Goal: Navigation & Orientation: Find specific page/section

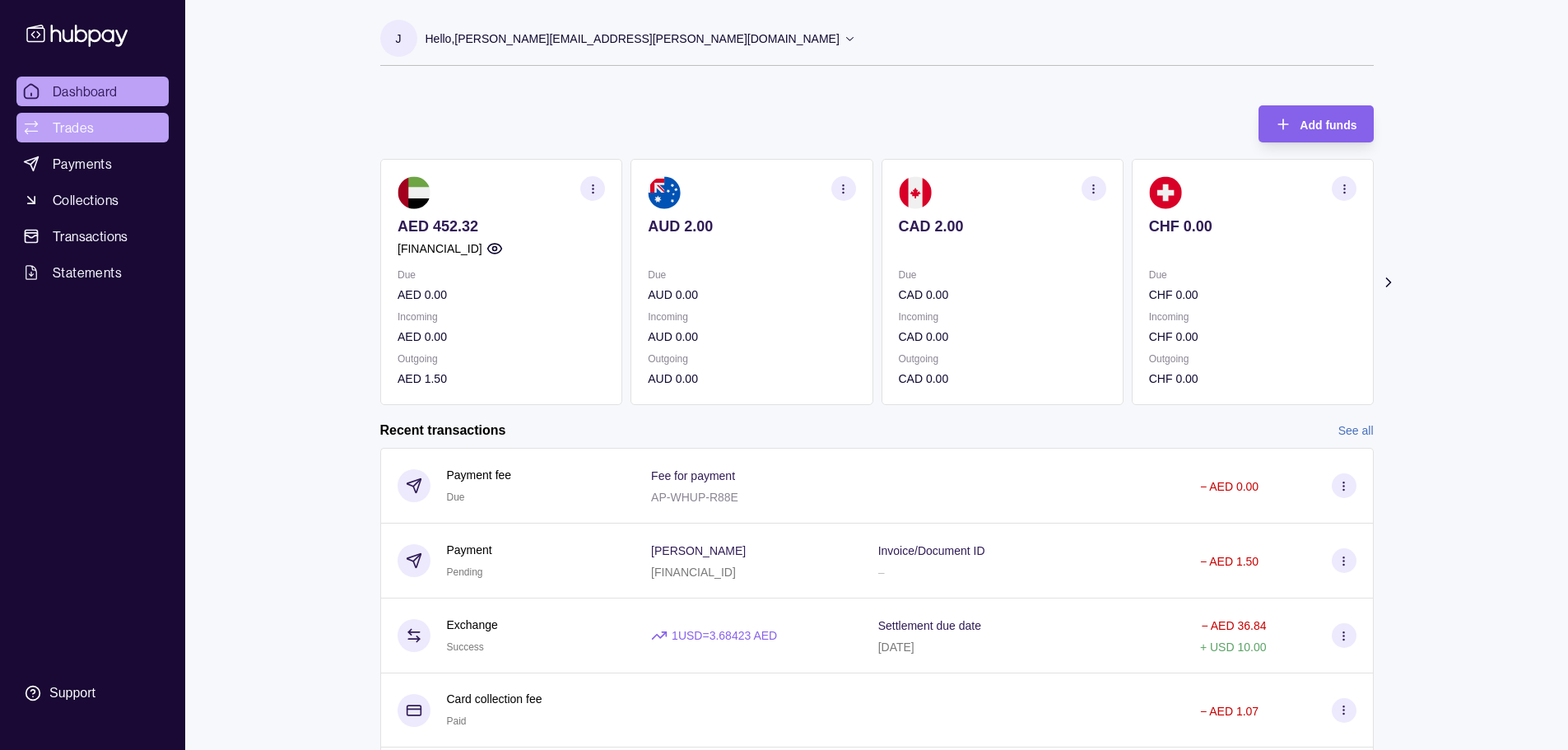
drag, startPoint x: 114, startPoint y: 122, endPoint x: 165, endPoint y: 123, distance: 51.0
click at [115, 122] on link "Trades" at bounding box center [92, 128] width 152 height 30
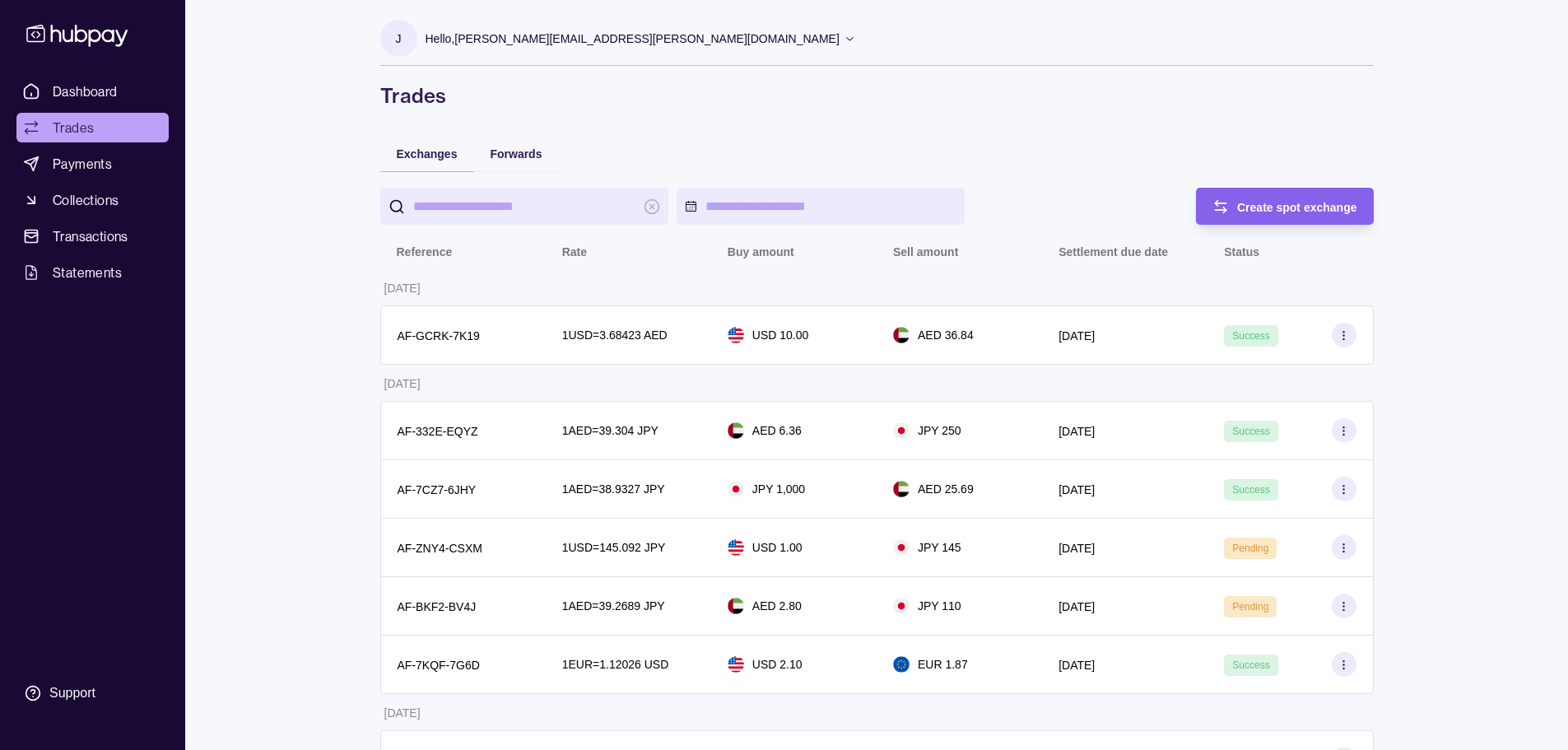
drag, startPoint x: 285, startPoint y: 109, endPoint x: 193, endPoint y: 107, distance: 92.0
drag, startPoint x: 76, startPoint y: 96, endPoint x: 230, endPoint y: 91, distance: 154.1
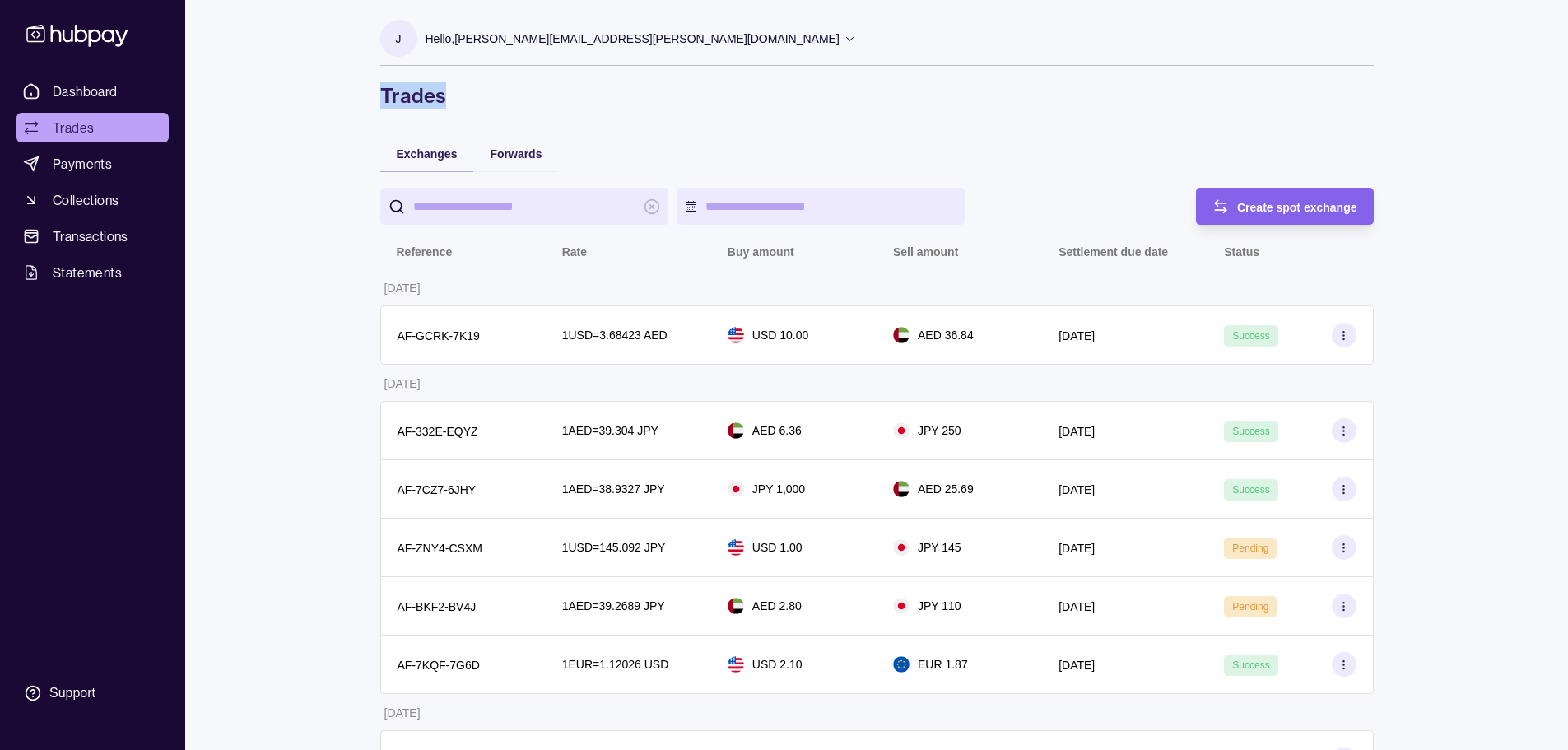
click at [76, 95] on span "Dashboard" at bounding box center [85, 91] width 65 height 20
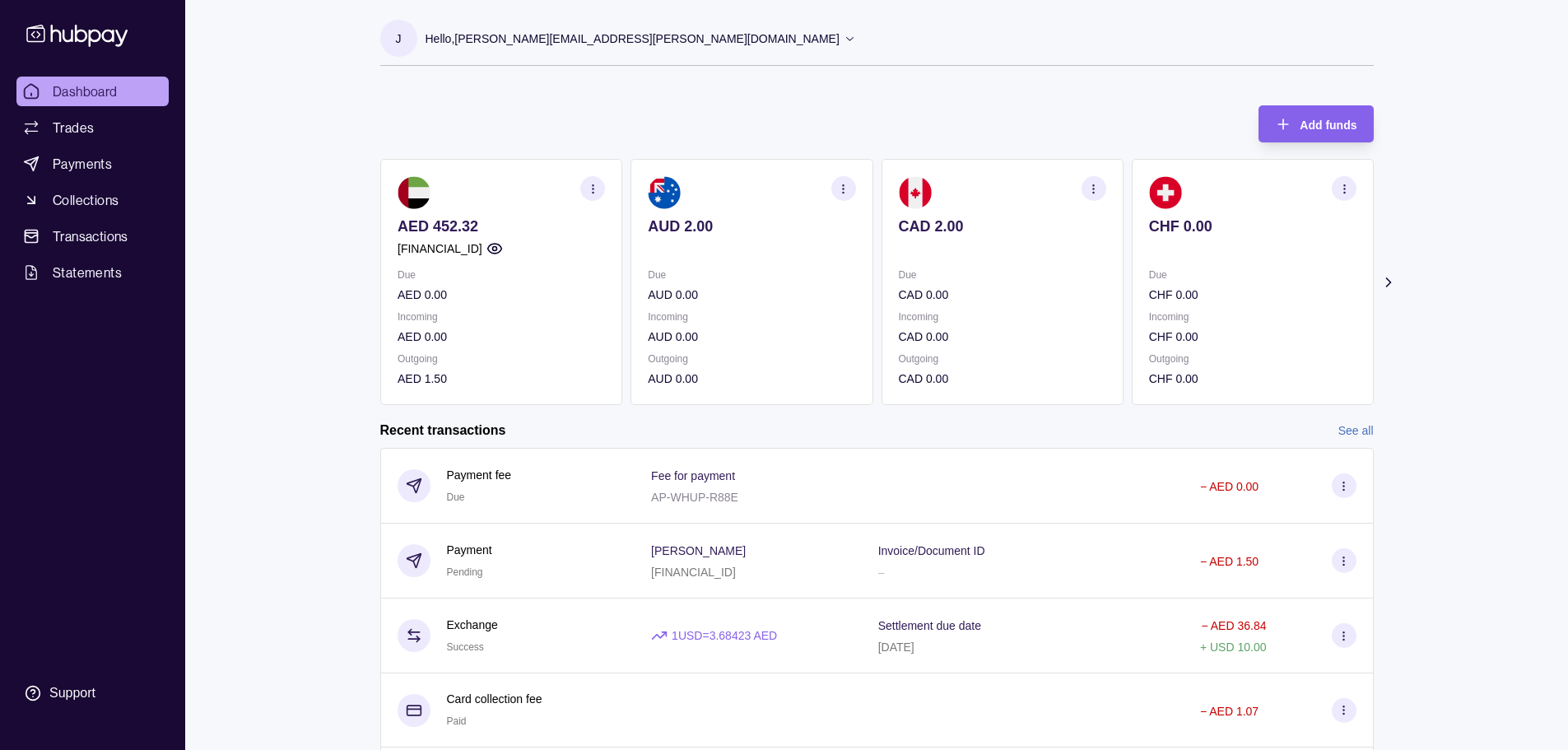
click at [569, 43] on p "Hello, [PERSON_NAME][EMAIL_ADDRESS][PERSON_NAME][DOMAIN_NAME]" at bounding box center [633, 39] width 414 height 18
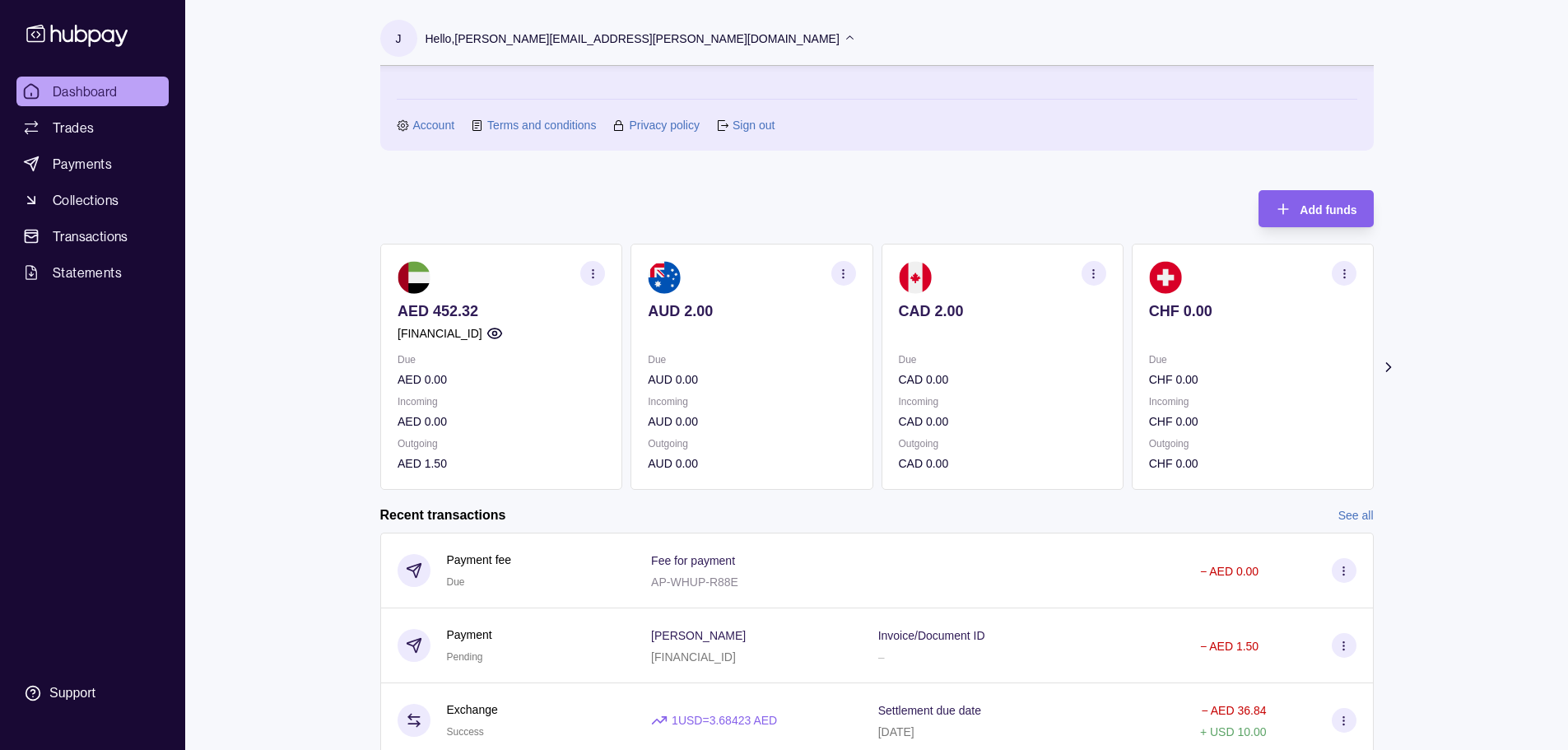
click at [451, 126] on link "Account" at bounding box center [434, 125] width 42 height 18
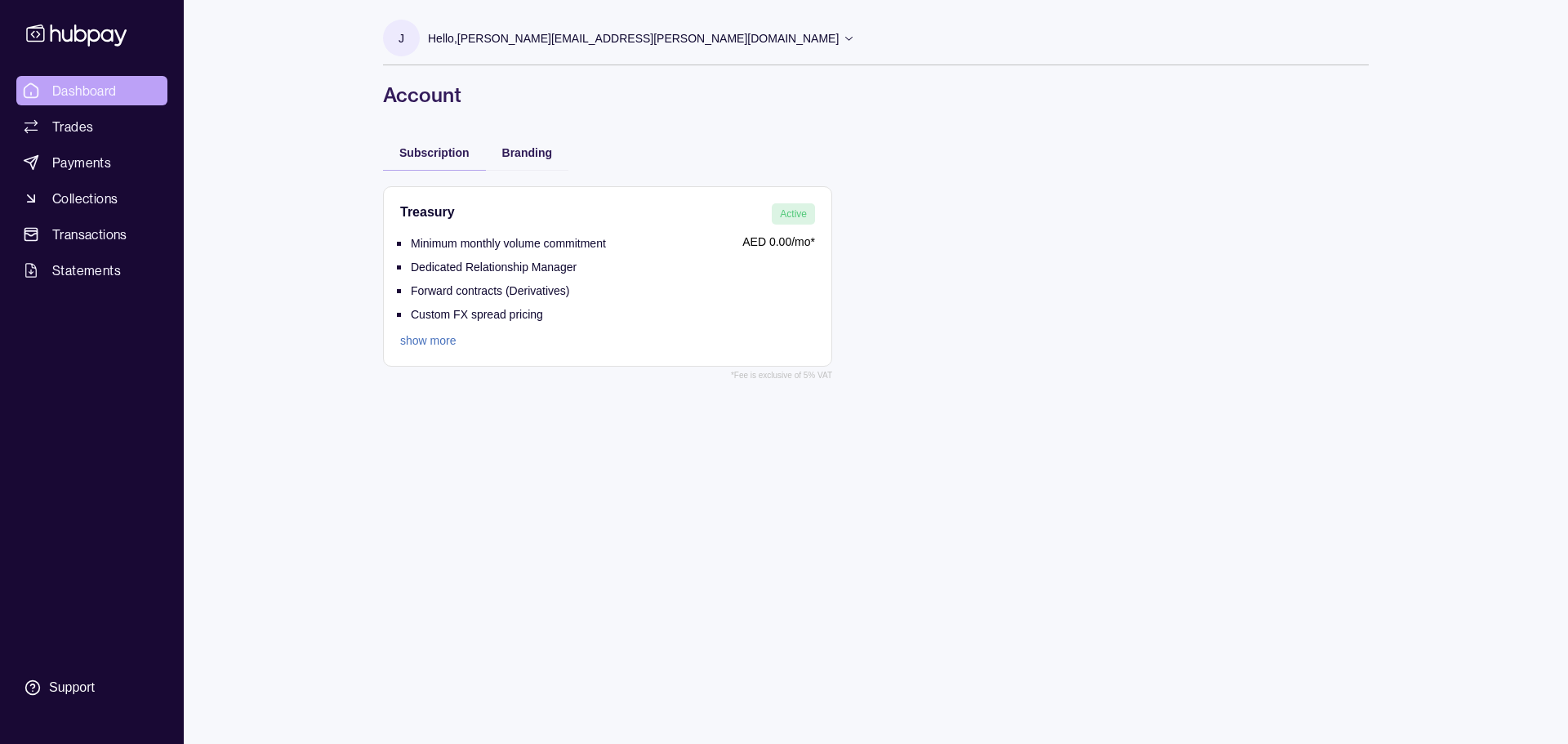
click at [81, 94] on span "Dashboard" at bounding box center [84, 91] width 64 height 20
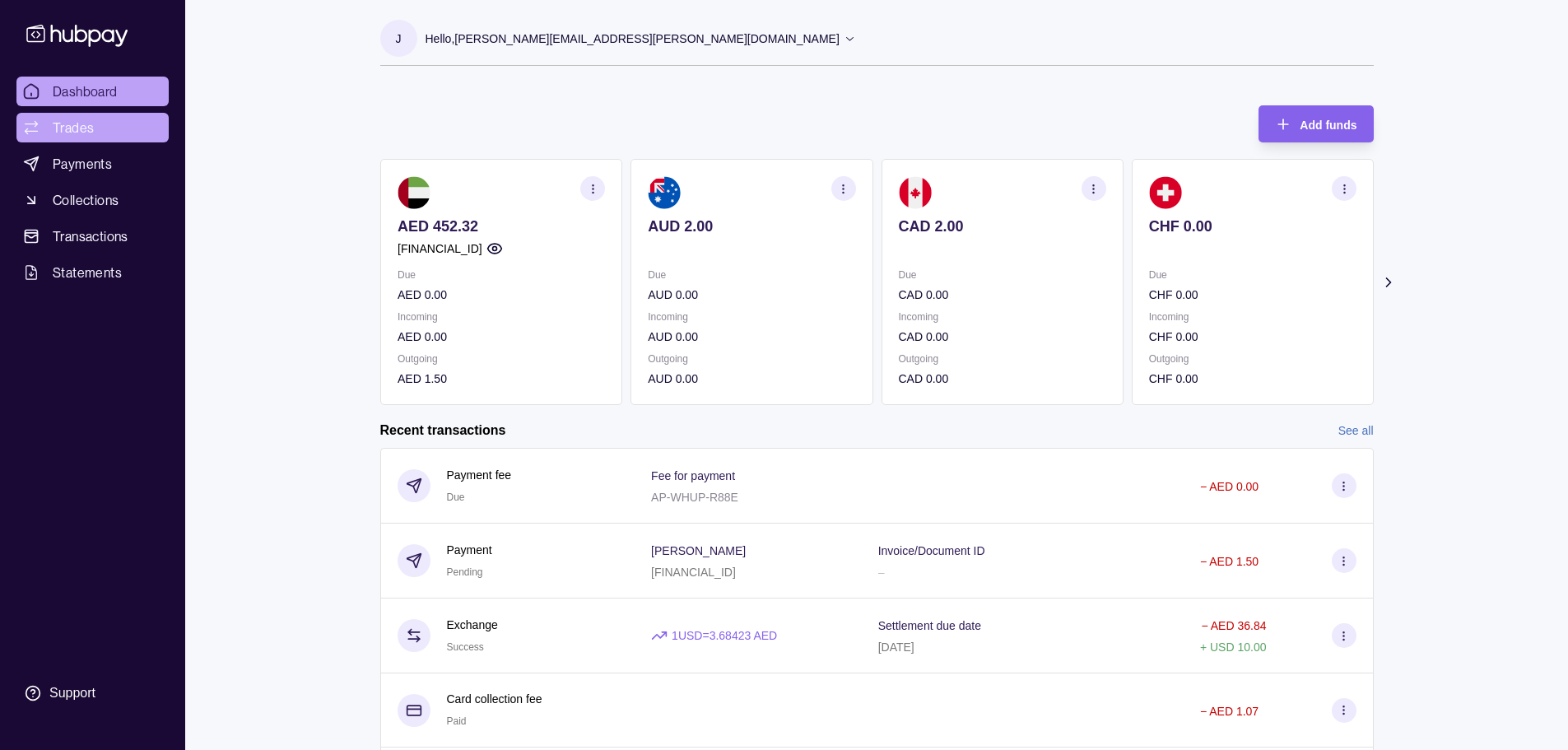
click at [84, 121] on span "Trades" at bounding box center [73, 128] width 42 height 20
